Goal: Book appointment/travel/reservation

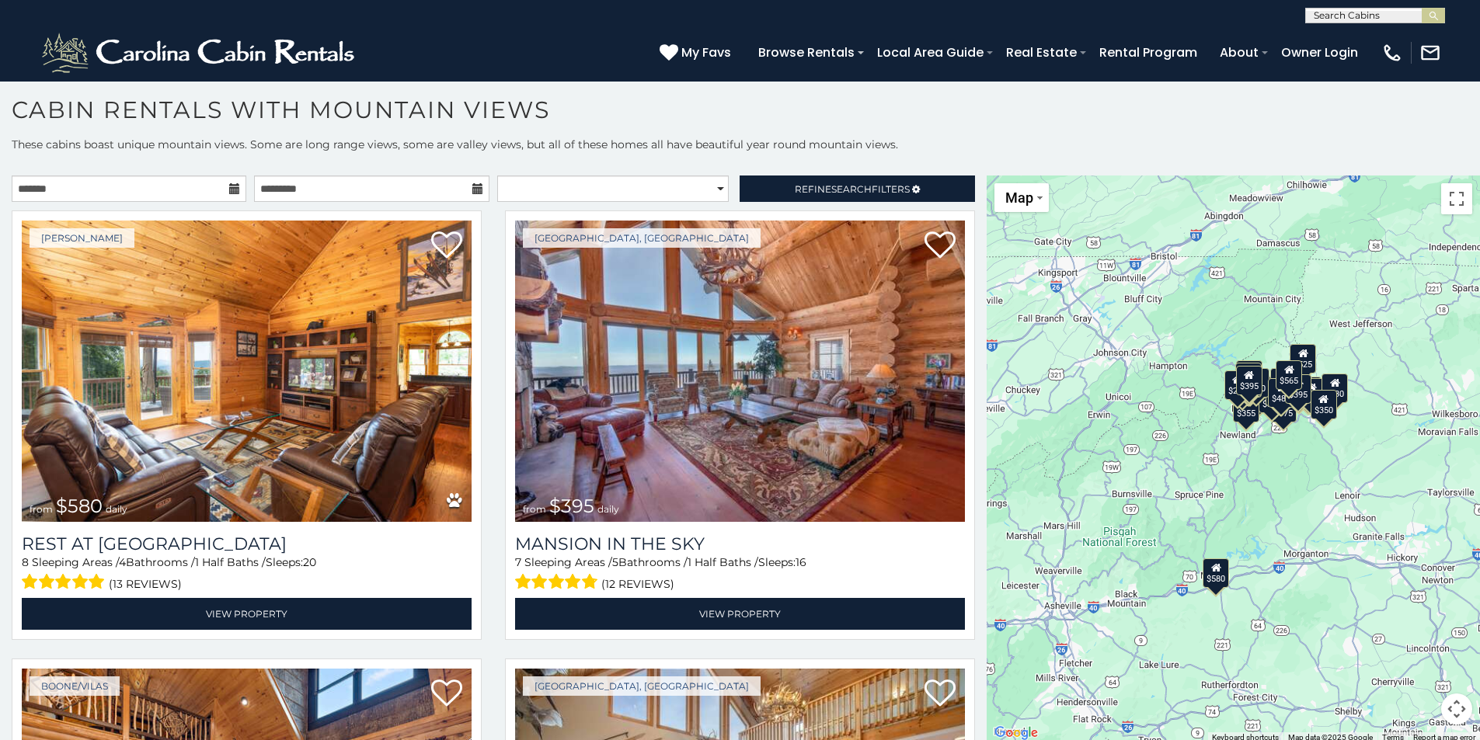
scroll to position [6, 0]
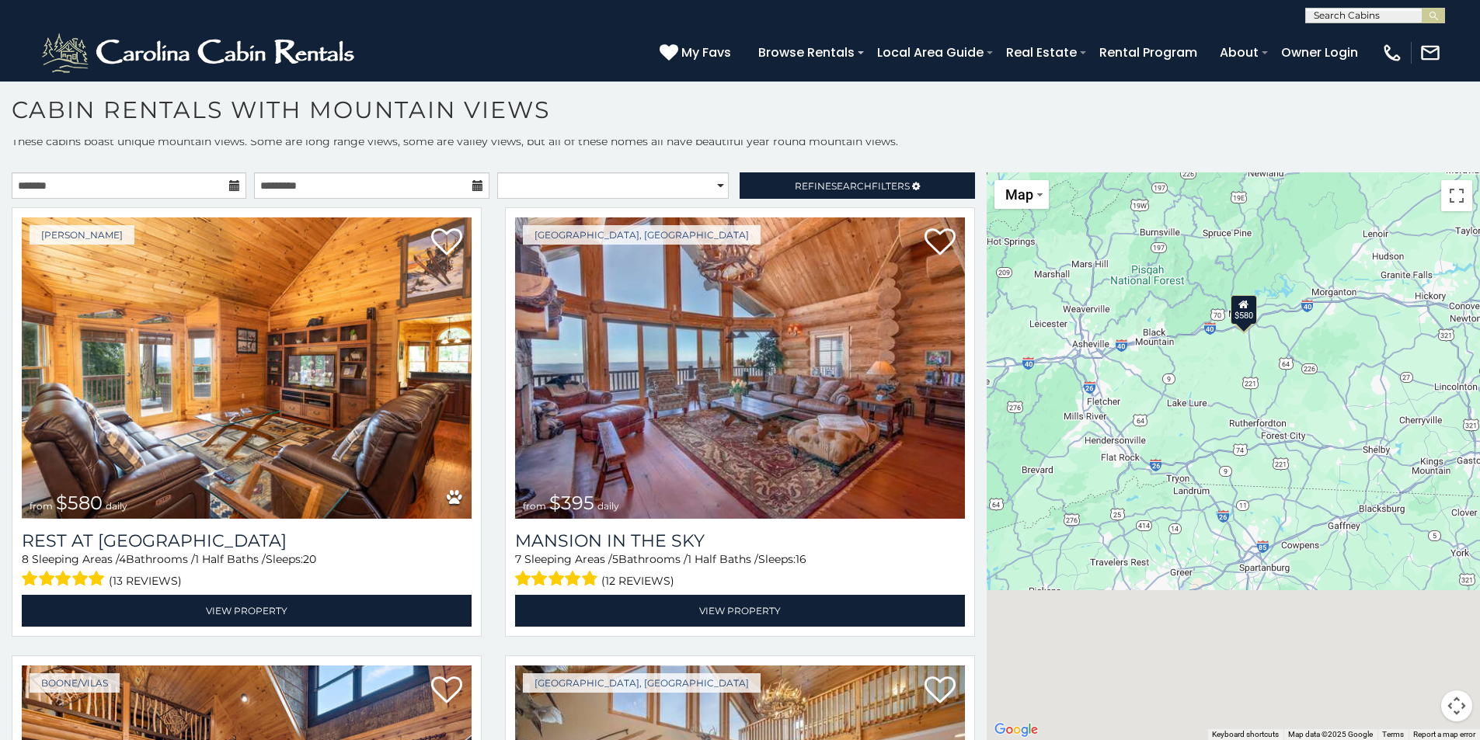
drag, startPoint x: 1004, startPoint y: 684, endPoint x: 1028, endPoint y: 408, distance: 276.9
click at [1032, 380] on div "$580 $395 $349 $535 $375 $400 $325 $451 $460 $1,095 $525 $315 $310 $330 $400 $3…" at bounding box center [1233, 456] width 493 height 568
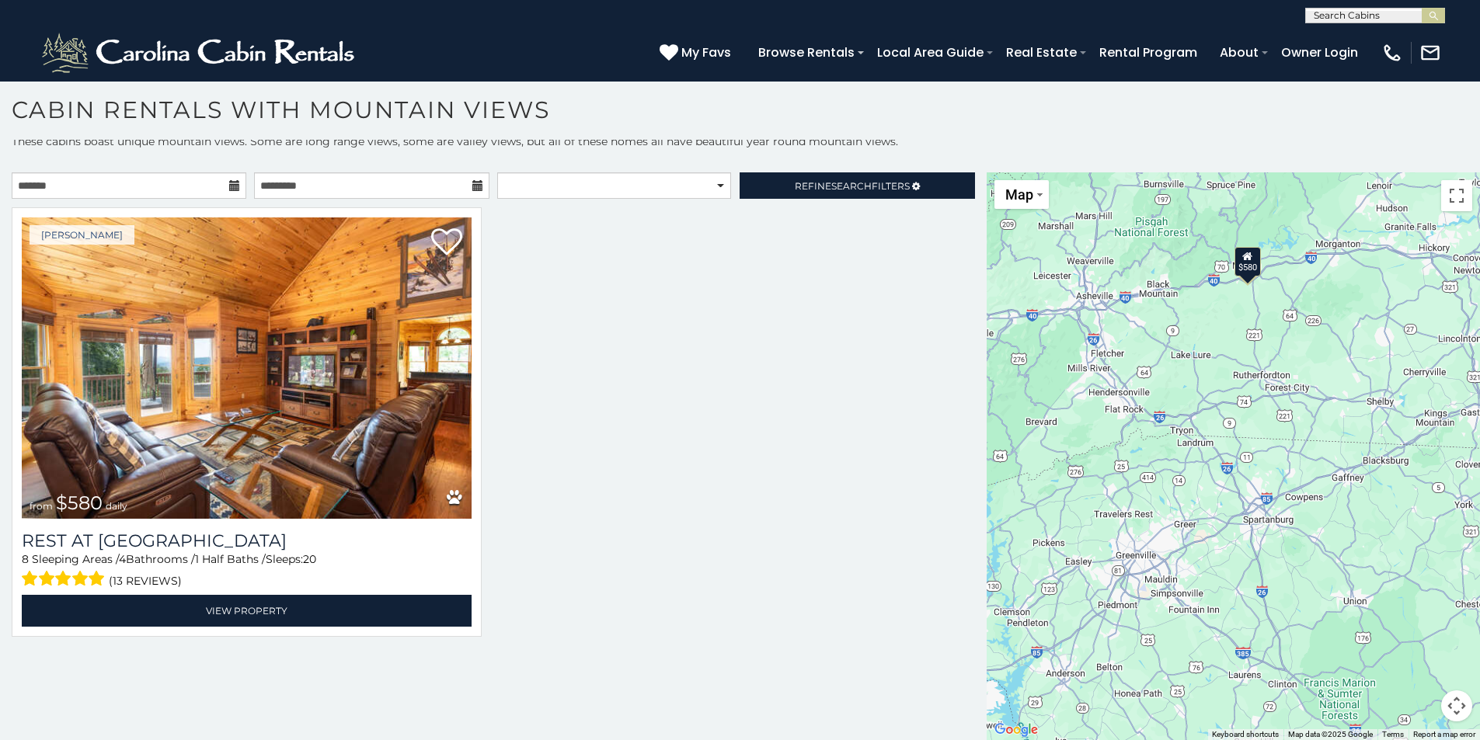
drag, startPoint x: 925, startPoint y: 578, endPoint x: 927, endPoint y: 477, distance: 101.0
click at [927, 477] on div at bounding box center [493, 431] width 987 height 448
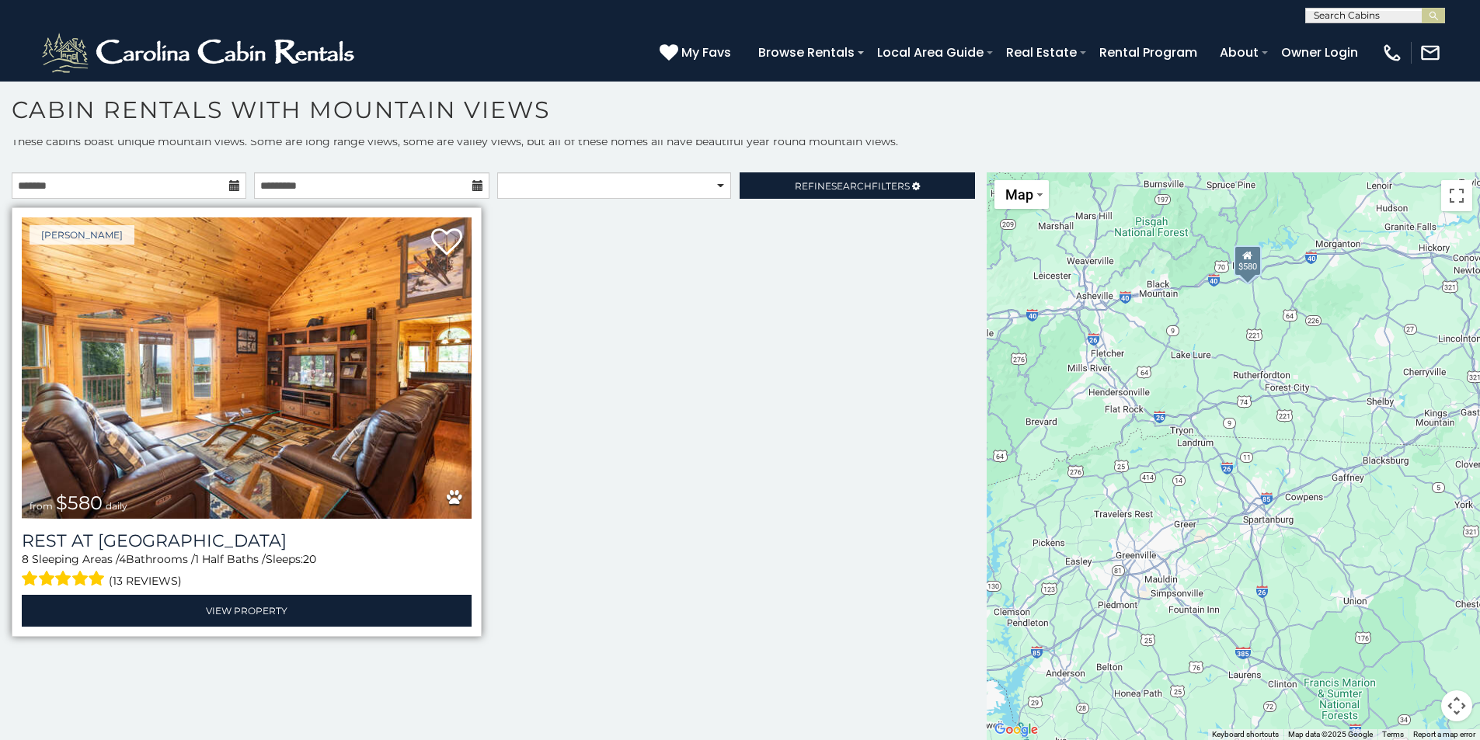
click at [267, 398] on img at bounding box center [247, 368] width 450 height 301
